Goal: Use online tool/utility: Utilize a website feature to perform a specific function

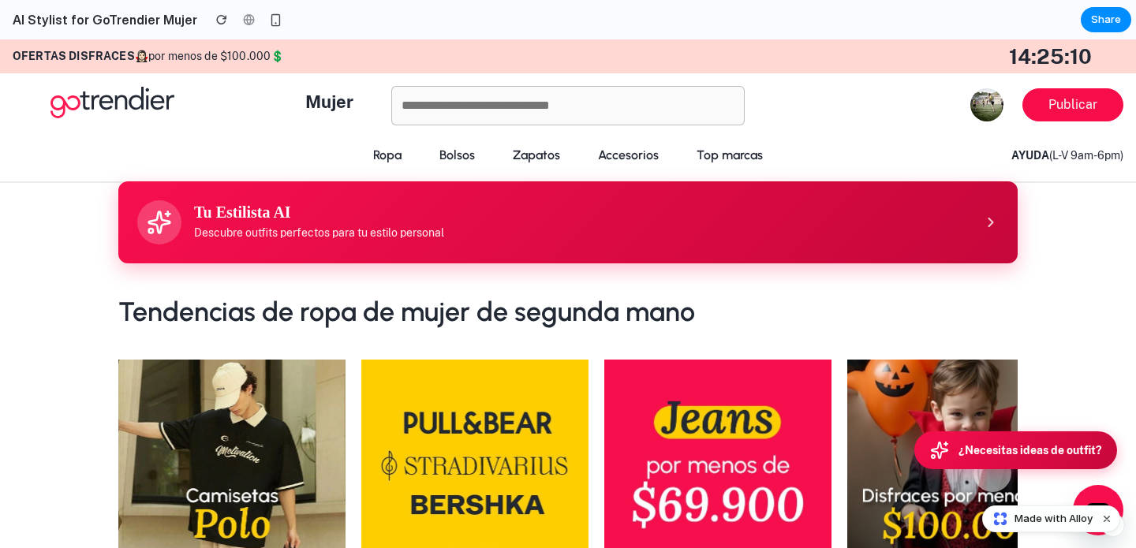
click at [505, 211] on h3 "Tu Estilista AI" at bounding box center [582, 212] width 777 height 19
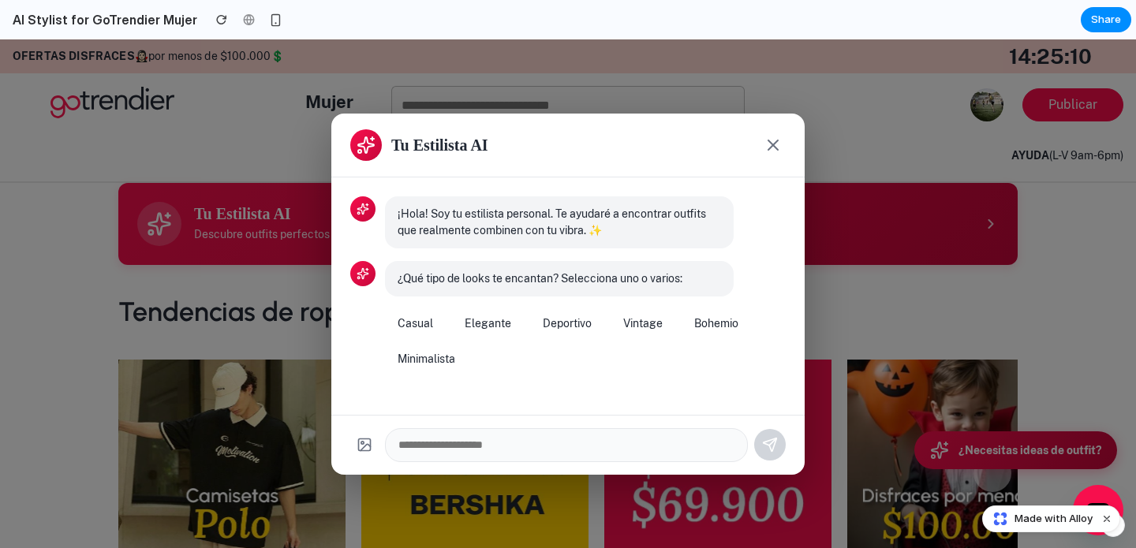
click at [488, 300] on div "¡Hola! Soy tu estilista personal. Te ayudaré a encontrar outfits que realmente …" at bounding box center [567, 297] width 473 height 238
click at [489, 331] on button "Elegante" at bounding box center [488, 323] width 72 height 29
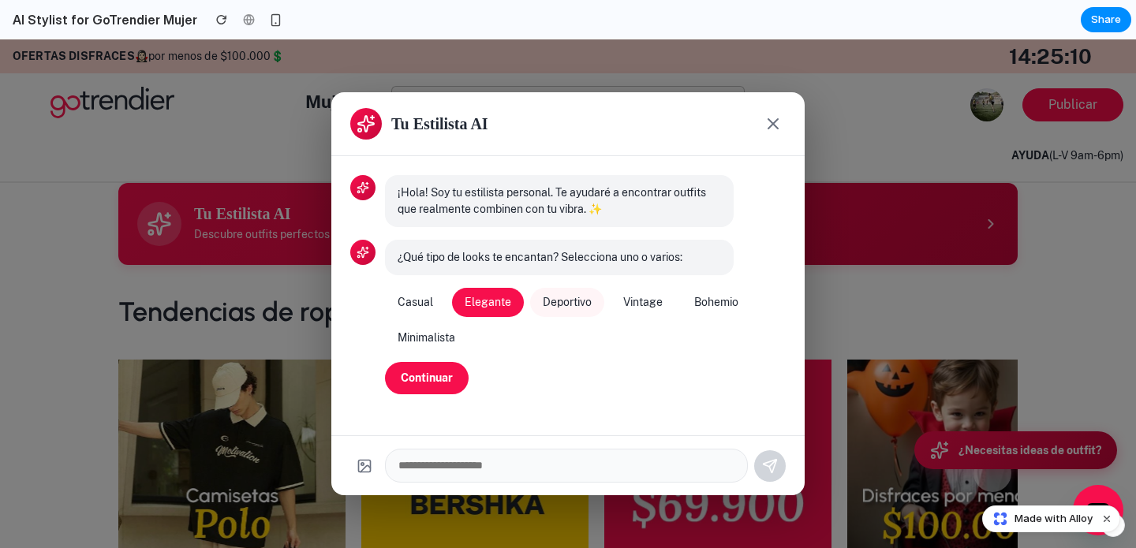
click at [571, 309] on button "Deportivo" at bounding box center [567, 302] width 74 height 29
click at [420, 379] on button "Continuar" at bounding box center [427, 378] width 84 height 32
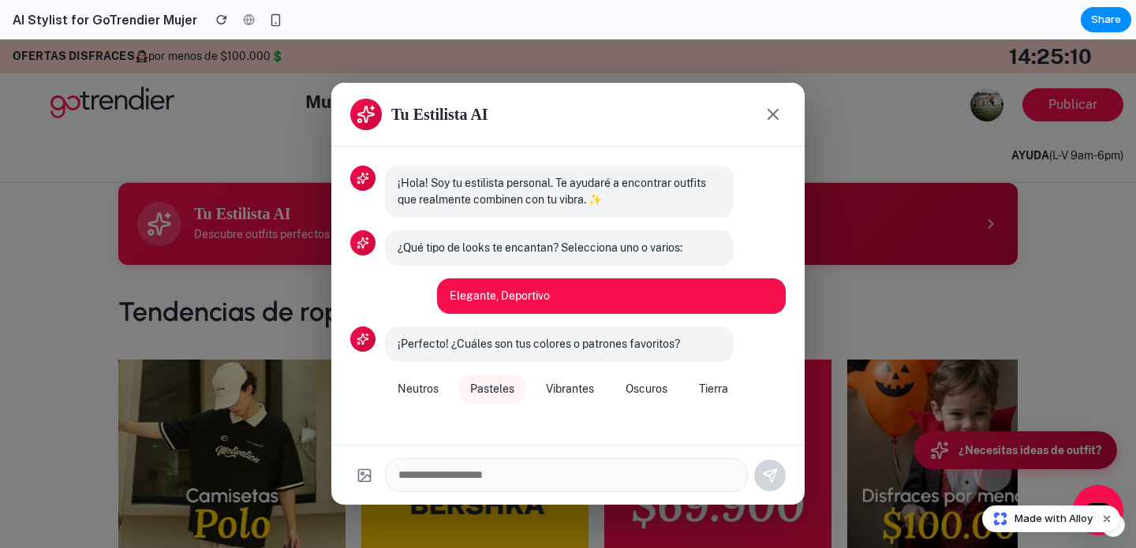
click at [485, 387] on button "Pasteles" at bounding box center [492, 389] width 69 height 29
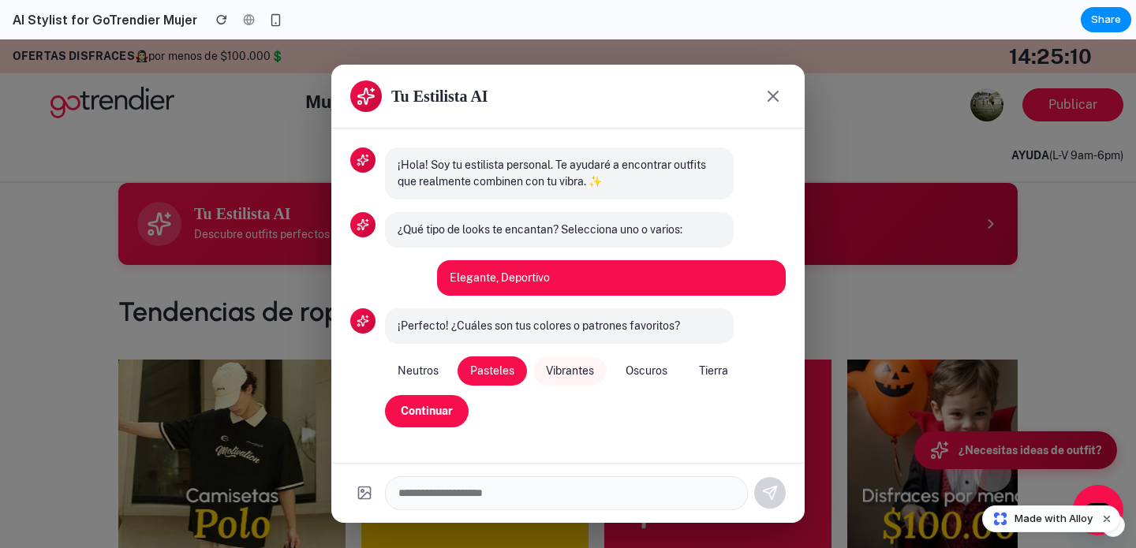
click at [569, 376] on button "Vibrantes" at bounding box center [569, 371] width 73 height 29
click at [433, 419] on button "Continuar" at bounding box center [427, 411] width 84 height 32
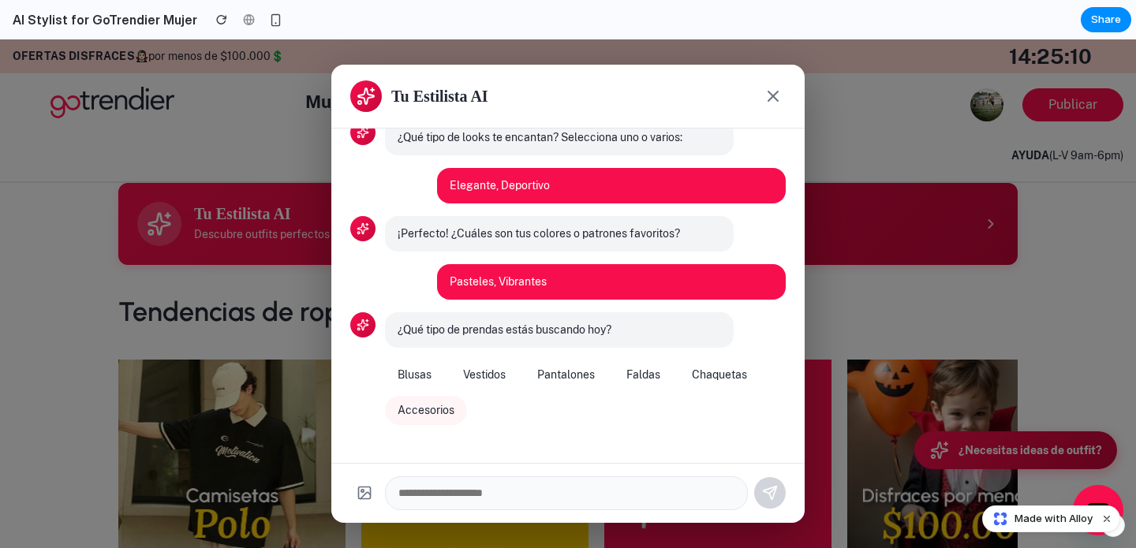
scroll to position [95, 0]
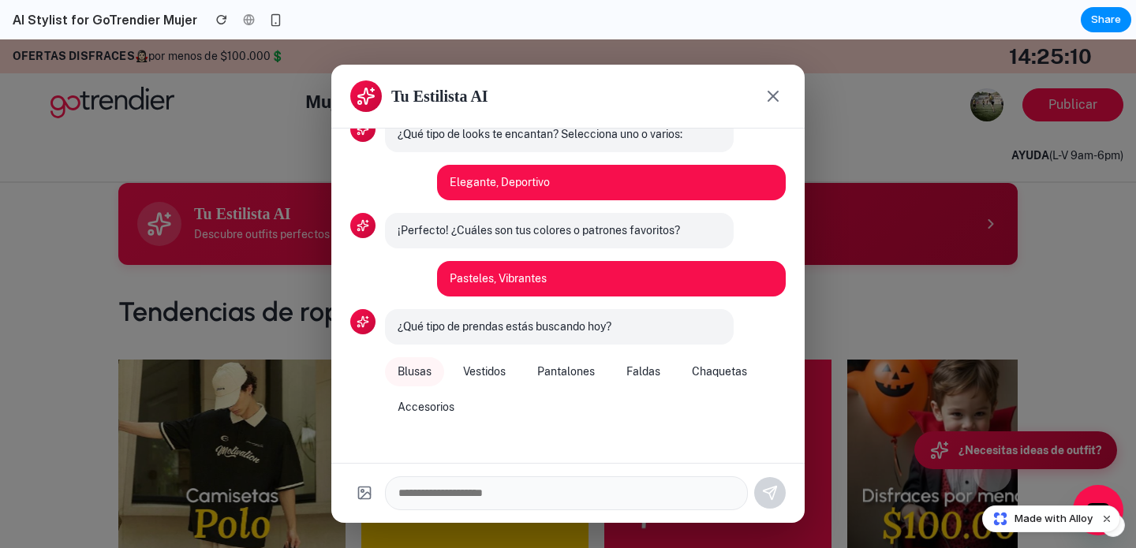
click at [413, 384] on button "Blusas" at bounding box center [414, 371] width 59 height 29
click at [422, 452] on button "Continuar" at bounding box center [427, 448] width 84 height 32
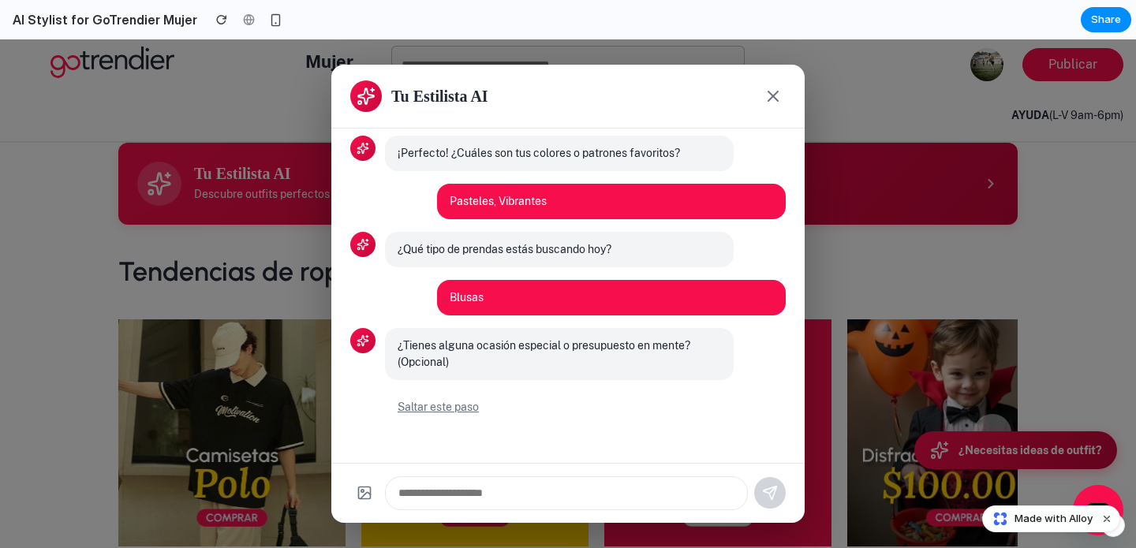
scroll to position [43, 0]
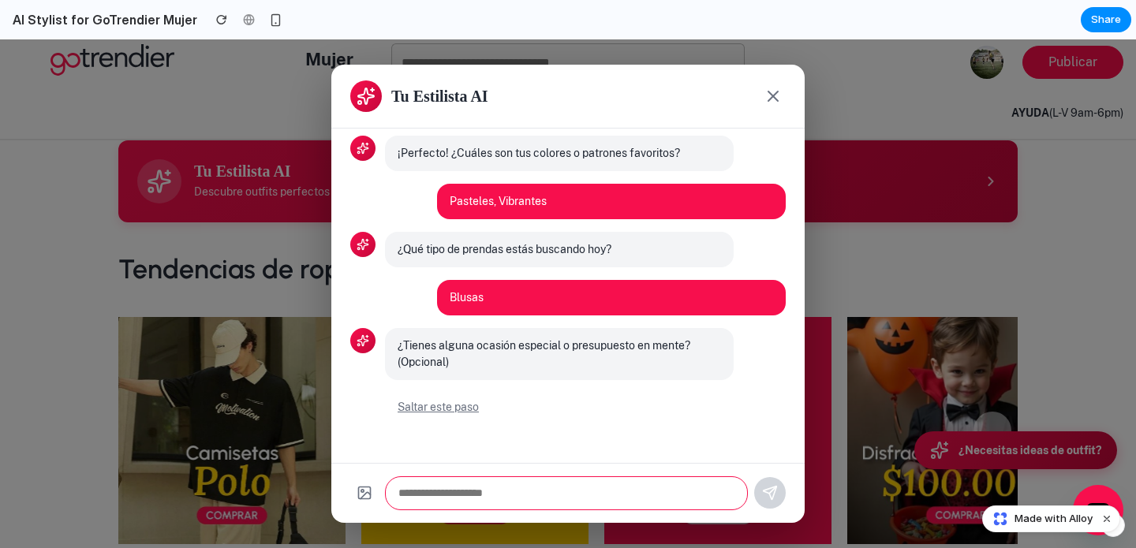
click at [467, 491] on input "text" at bounding box center [566, 494] width 363 height 34
type input "*********"
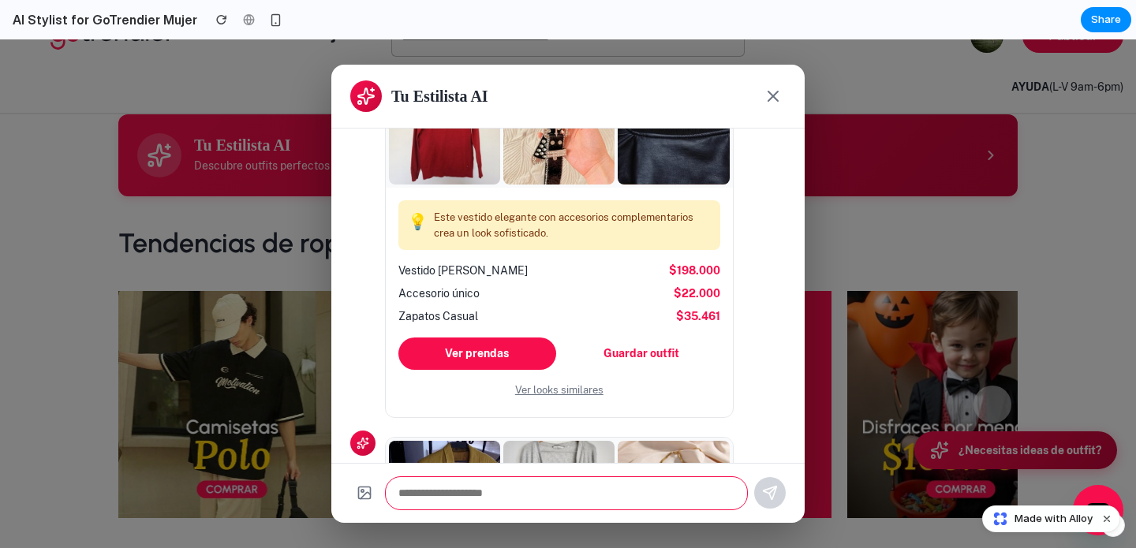
scroll to position [1005, 0]
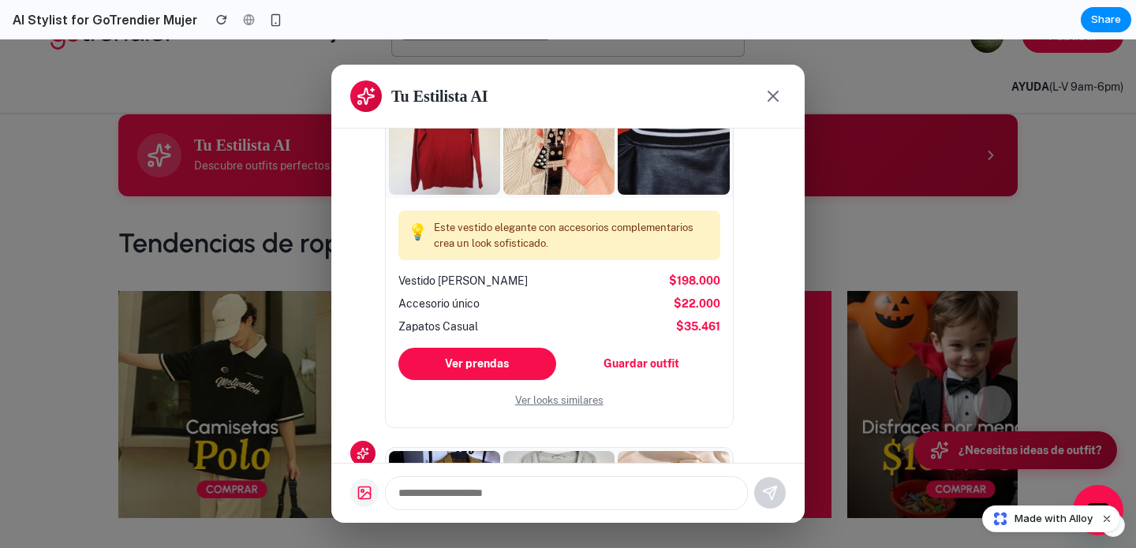
click at [361, 496] on icon "Subir imagen" at bounding box center [365, 493] width 16 height 16
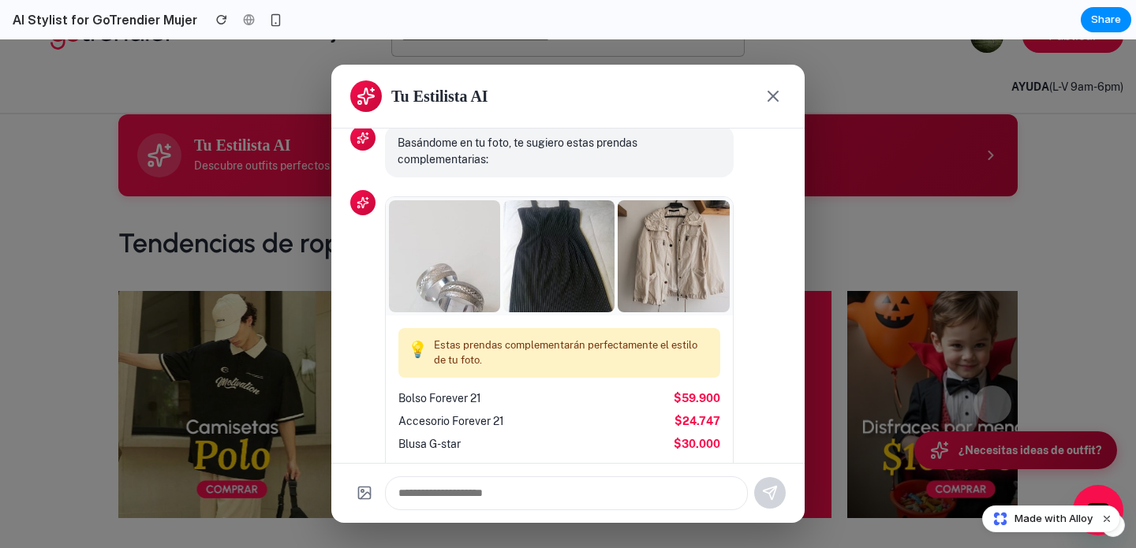
scroll to position [1978, 0]
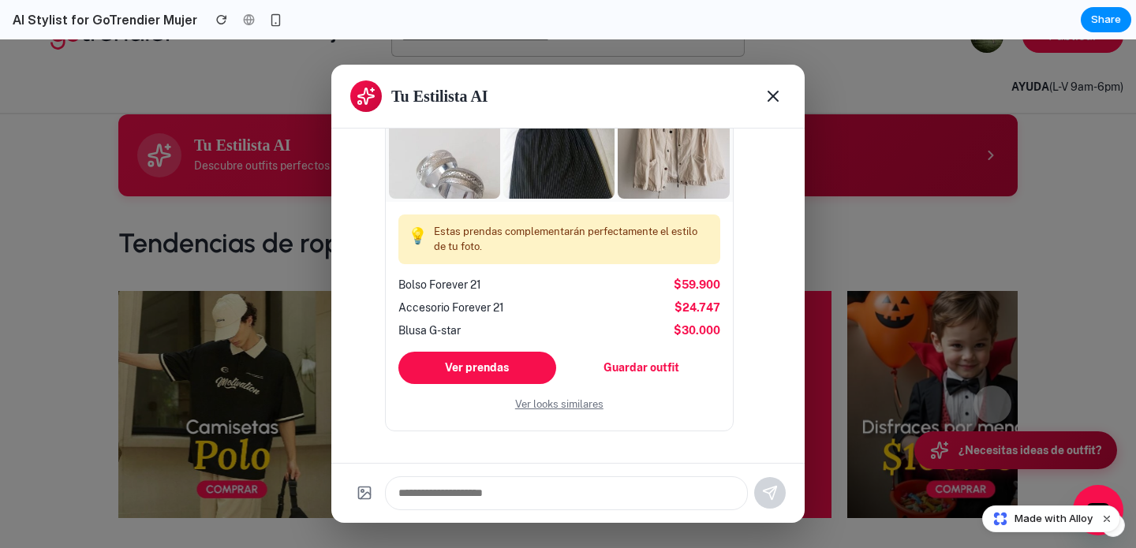
click at [771, 103] on icon "Cerrar" at bounding box center [773, 96] width 19 height 19
